Goal: Navigation & Orientation: Find specific page/section

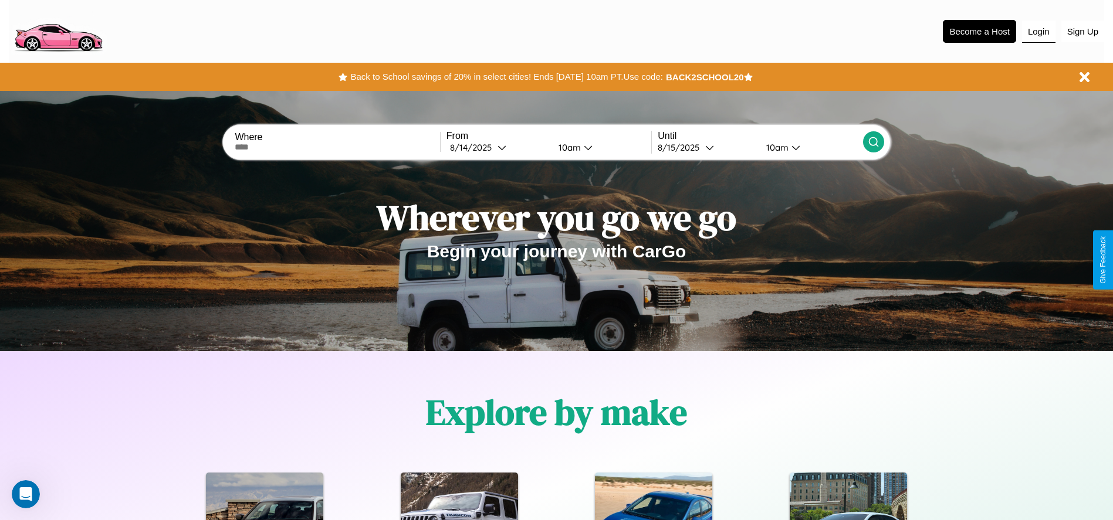
click at [1039, 31] on button "Login" at bounding box center [1038, 32] width 33 height 22
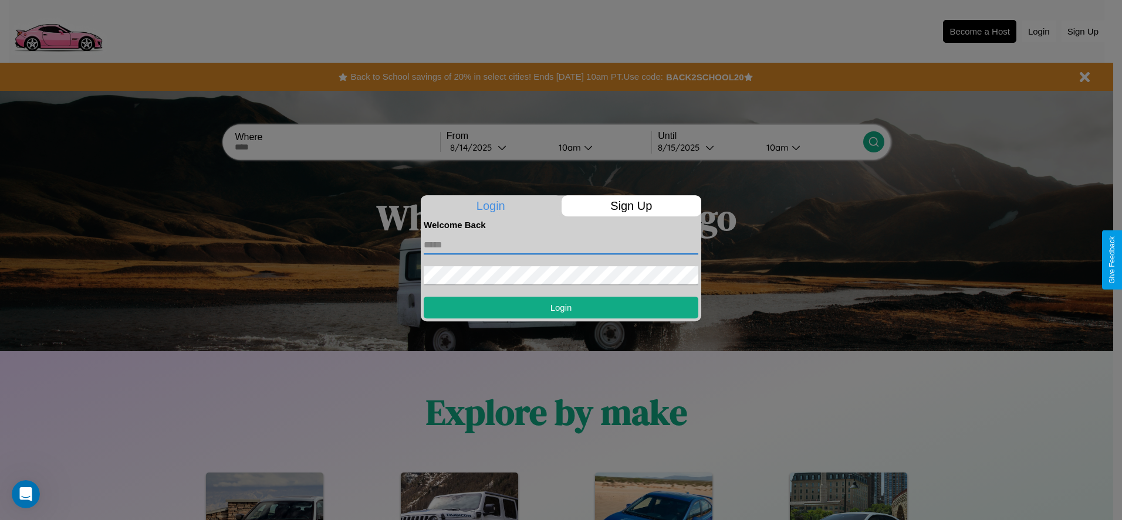
click at [561, 245] on input "text" at bounding box center [561, 245] width 275 height 19
type input "**********"
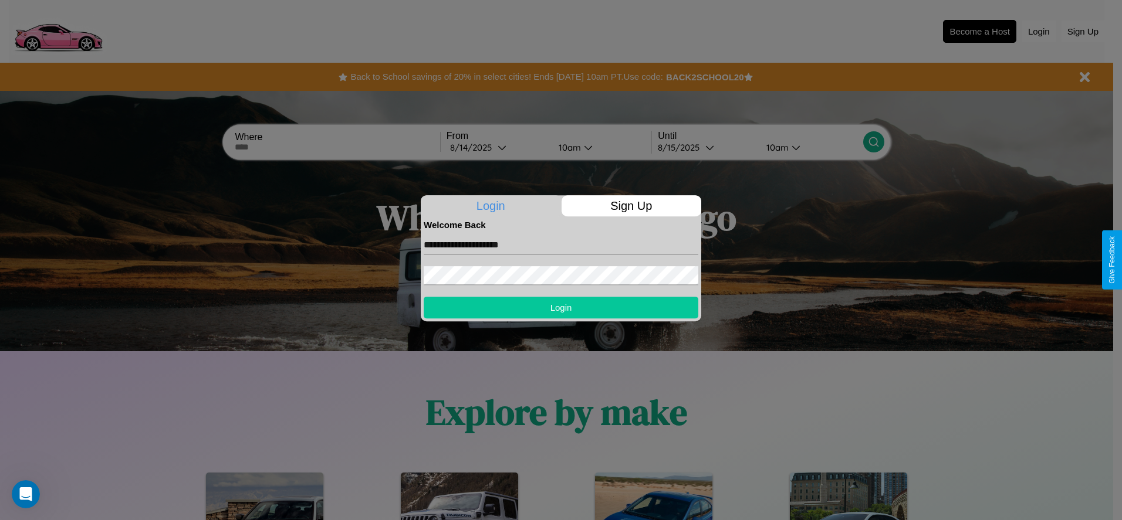
click at [561, 307] on button "Login" at bounding box center [561, 308] width 275 height 22
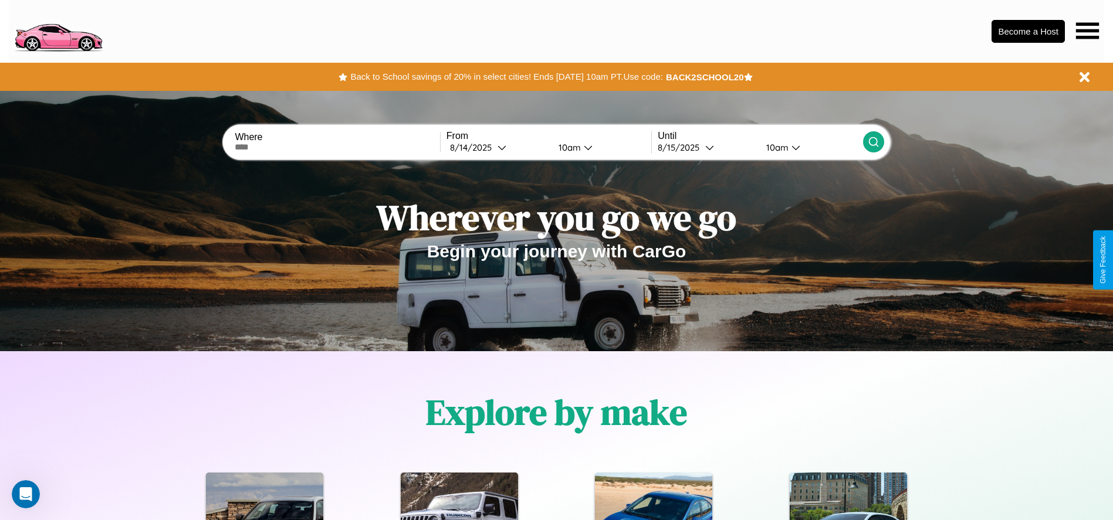
click at [1087, 31] on icon at bounding box center [1087, 30] width 23 height 16
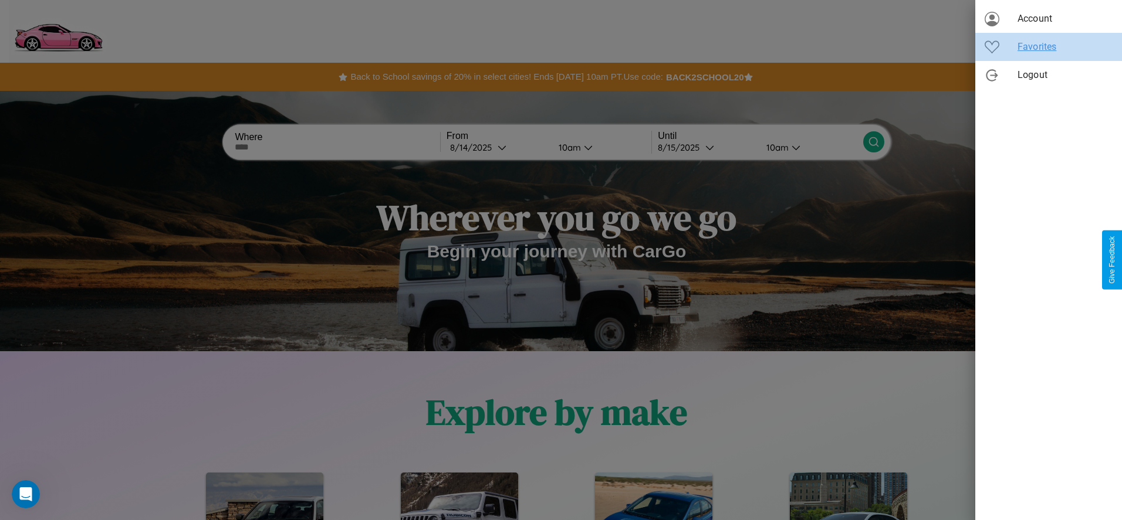
click at [1049, 47] on span "Favorites" at bounding box center [1065, 47] width 95 height 14
